Goal: Transaction & Acquisition: Purchase product/service

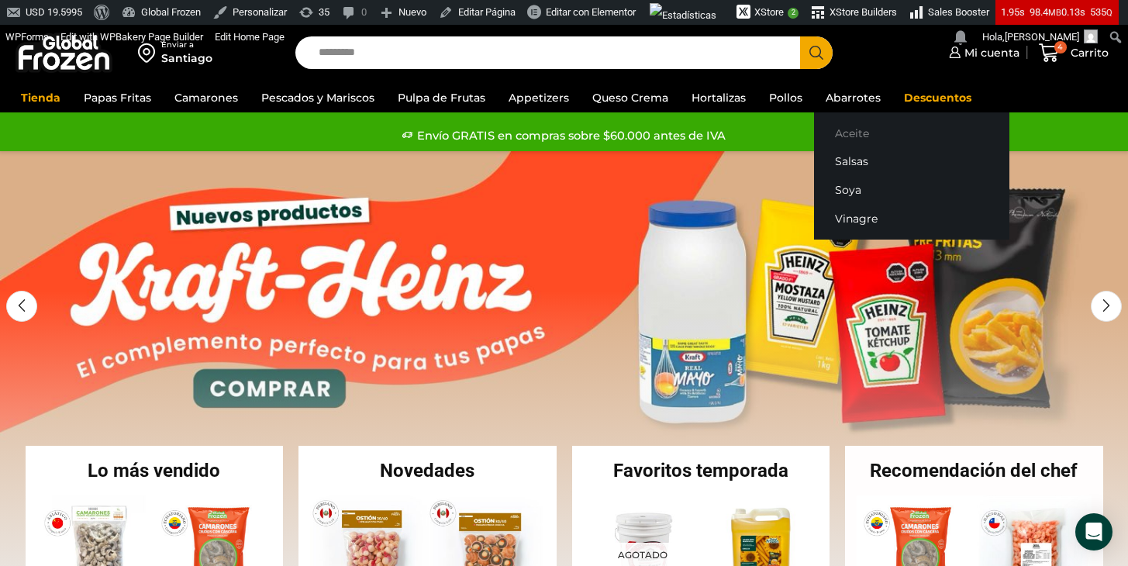
click at [855, 128] on link "Aceite" at bounding box center [911, 133] width 195 height 29
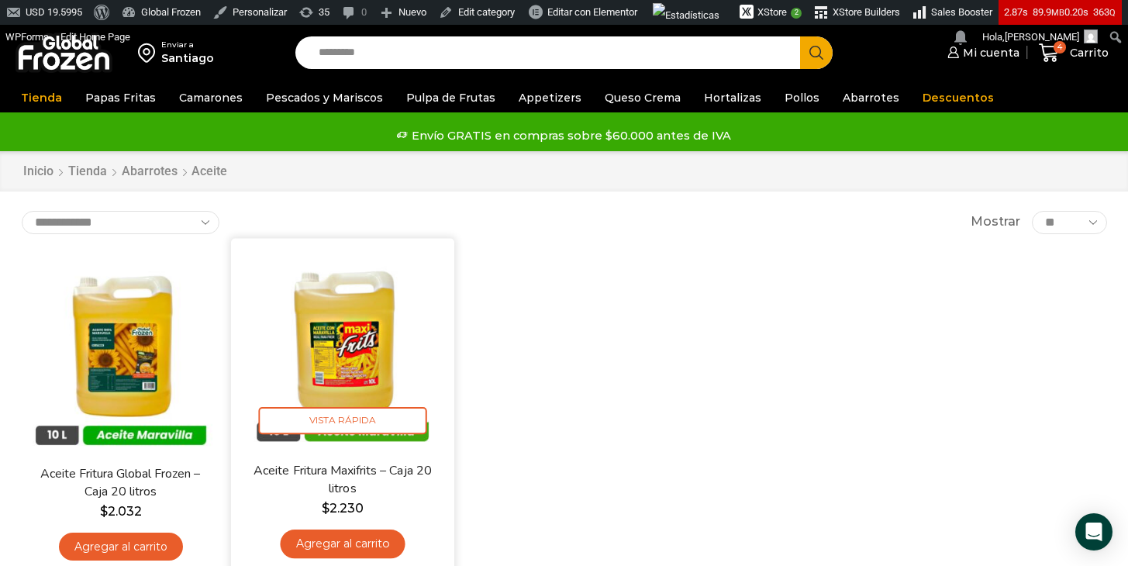
click at [371, 352] on img at bounding box center [343, 350] width 200 height 200
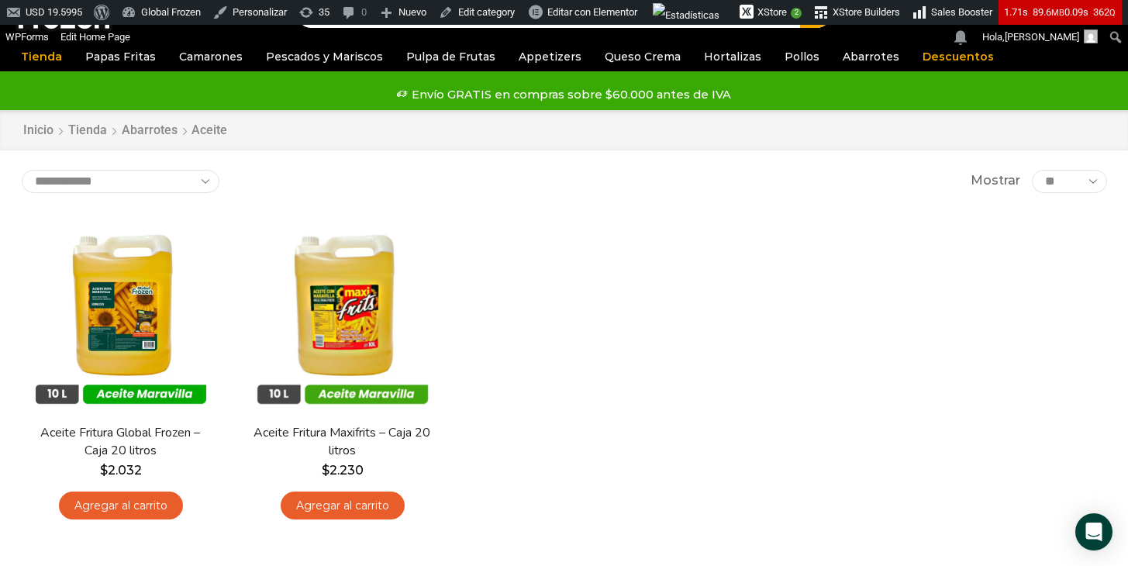
scroll to position [67, 0]
